Goal: Check status: Check status

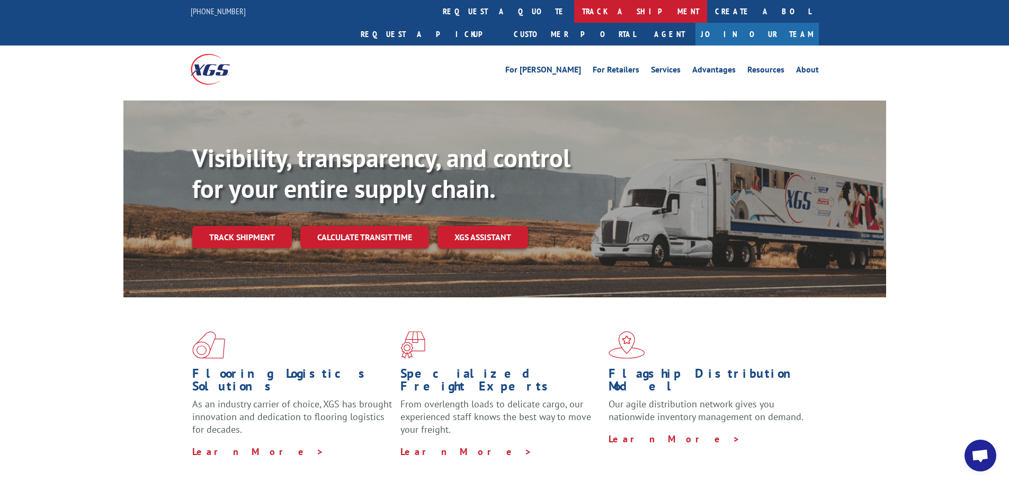
click at [574, 10] on link "track a shipment" at bounding box center [640, 11] width 133 height 23
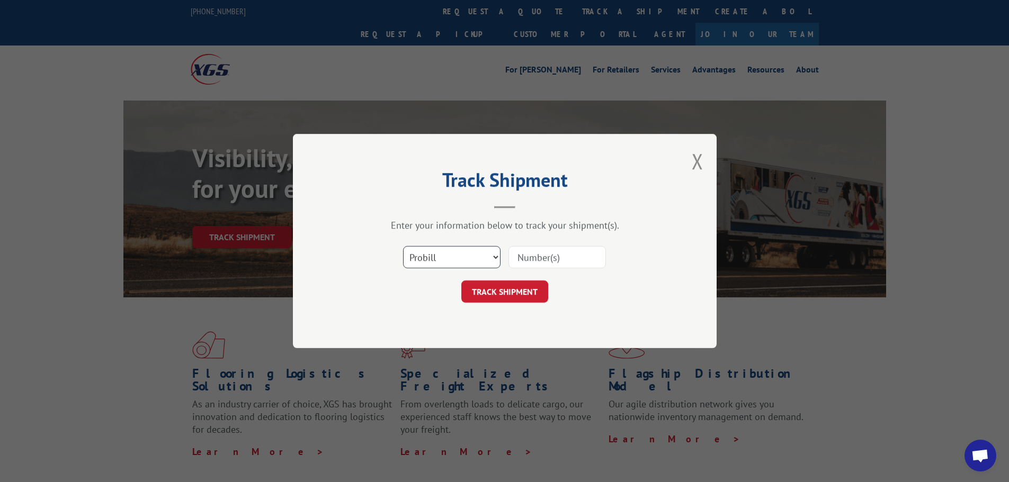
click at [453, 258] on select "Select category... Probill BOL PO" at bounding box center [451, 257] width 97 height 22
select select "bol"
click at [403, 246] on select "Select category... Probill BOL PO" at bounding box center [451, 257] width 97 height 22
click at [545, 256] on input at bounding box center [556, 257] width 97 height 22
paste input "7034989"
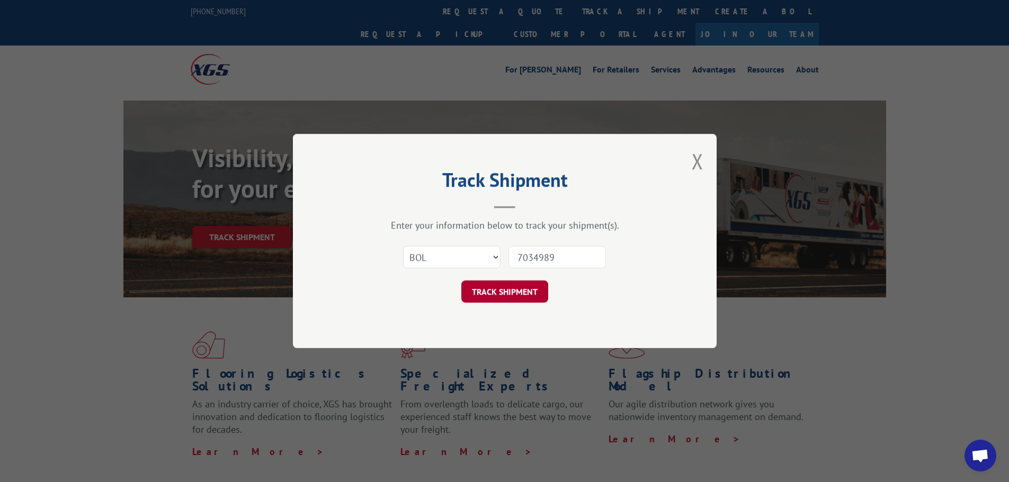
type input "7034989"
click at [509, 294] on button "TRACK SHIPMENT" at bounding box center [504, 292] width 87 height 22
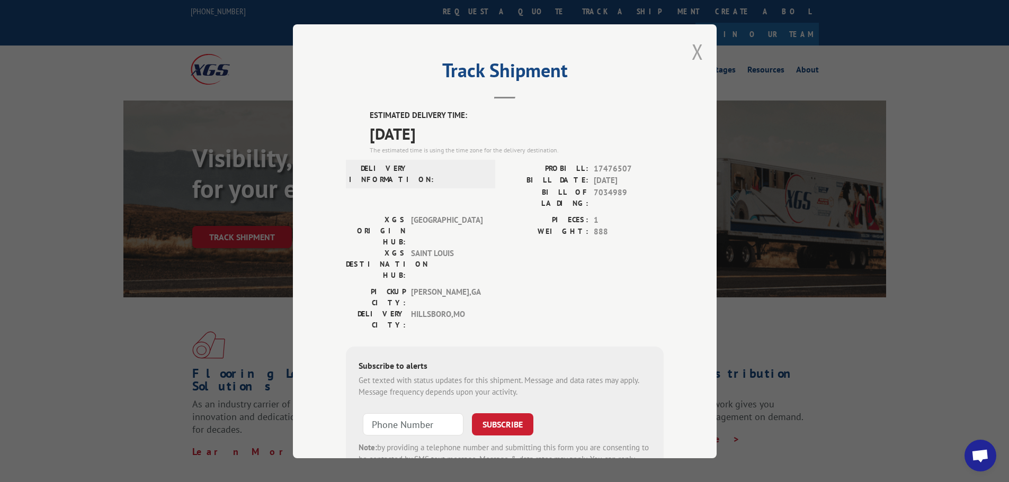
click at [692, 51] on button "Close modal" at bounding box center [698, 52] width 12 height 28
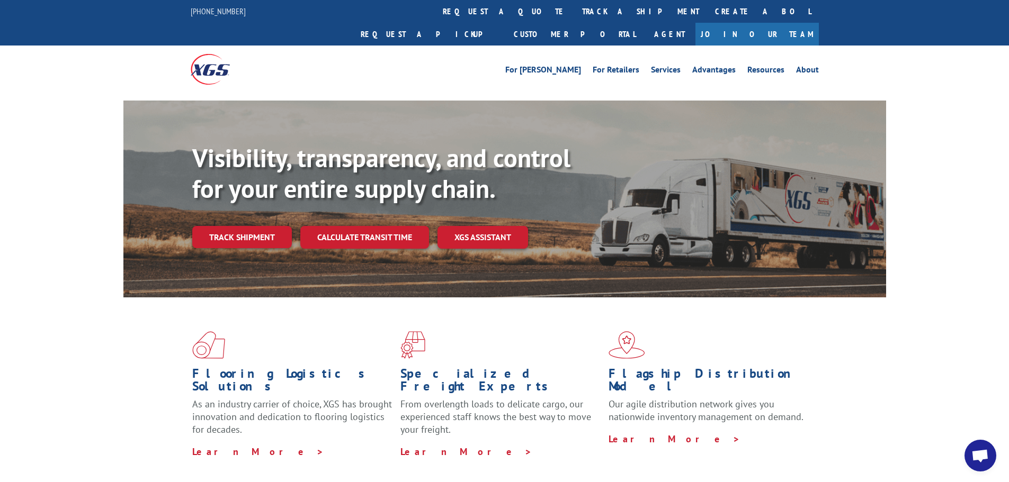
drag, startPoint x: 227, startPoint y: 217, endPoint x: 235, endPoint y: 216, distance: 8.0
click at [227, 226] on link "Track shipment" at bounding box center [242, 237] width 100 height 22
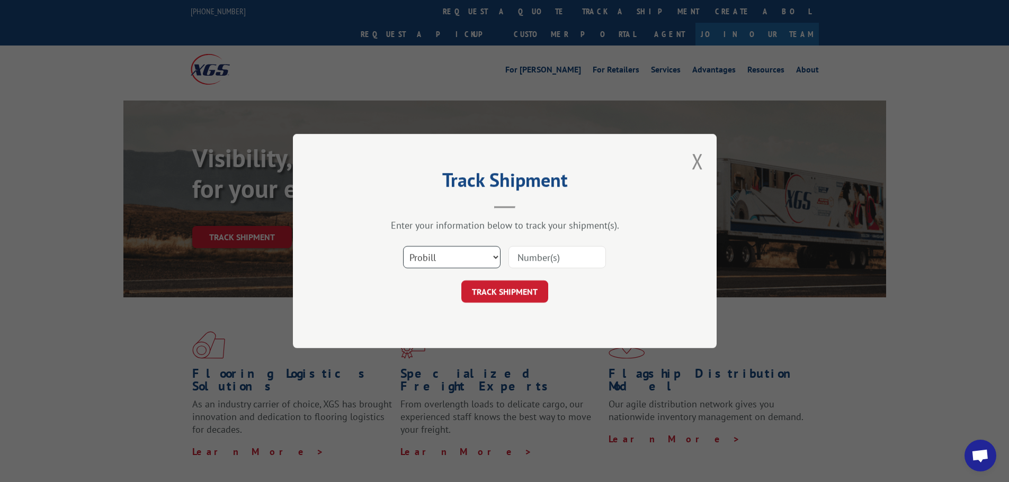
click at [469, 258] on select "Select category... Probill BOL PO" at bounding box center [451, 257] width 97 height 22
select select "bol"
click at [403, 246] on select "Select category... Probill BOL PO" at bounding box center [451, 257] width 97 height 22
click at [539, 256] on input at bounding box center [556, 257] width 97 height 22
paste input "7050430"
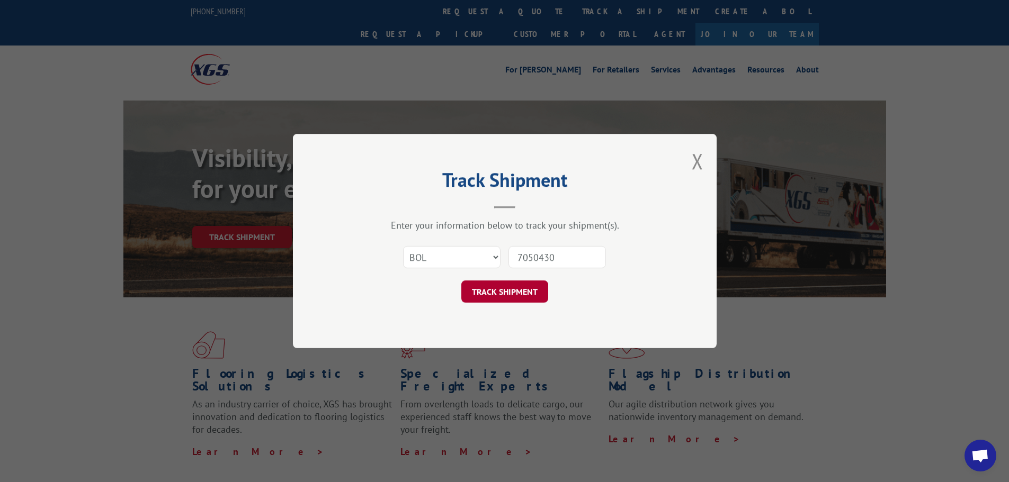
type input "7050430"
click at [514, 291] on button "TRACK SHIPMENT" at bounding box center [504, 292] width 87 height 22
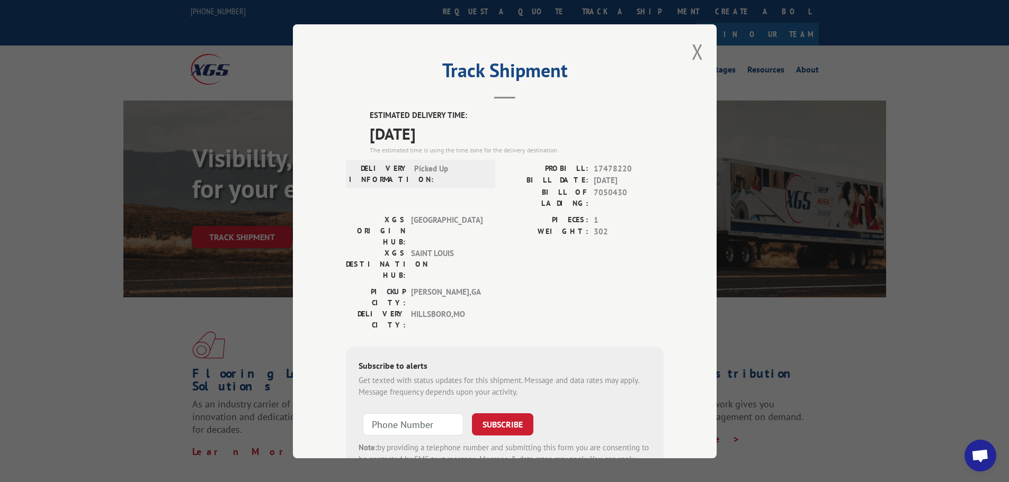
click at [677, 52] on div "Track Shipment ESTIMATED DELIVERY TIME: [DATE] The estimated time is using the …" at bounding box center [505, 241] width 424 height 434
